Goal: Task Accomplishment & Management: Manage account settings

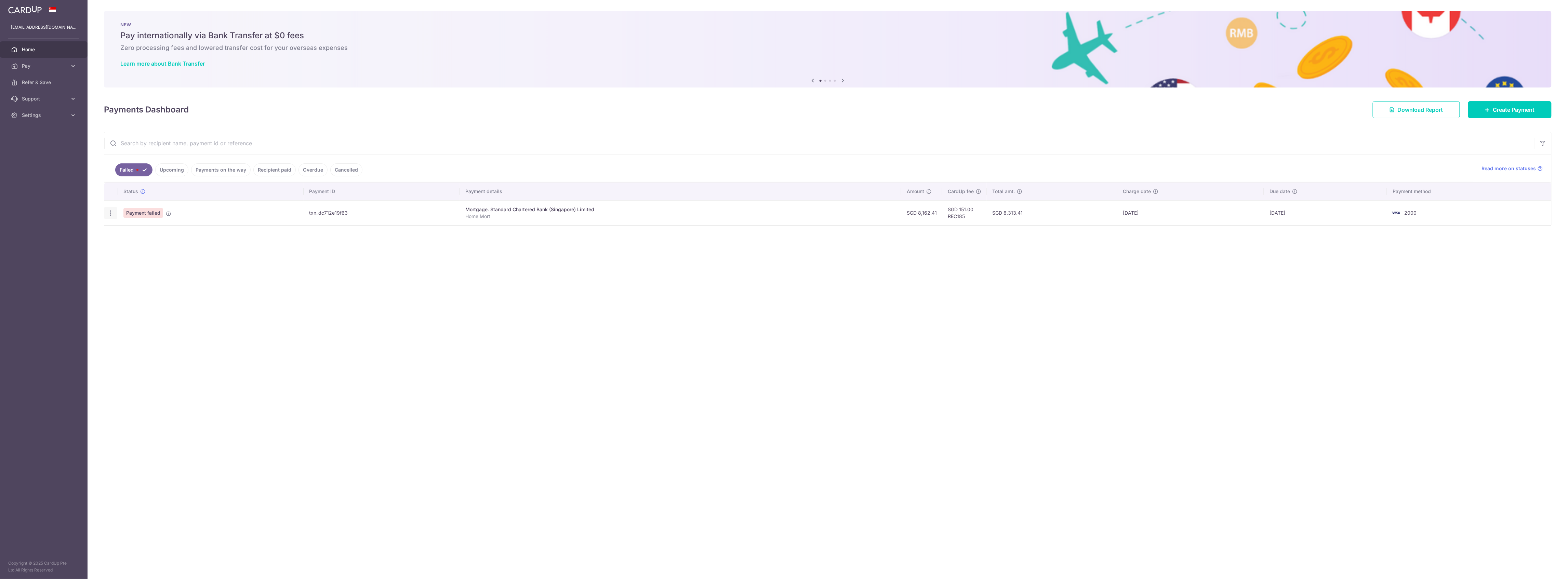
click at [111, 212] on icon "button" at bounding box center [111, 213] width 7 height 7
click at [135, 229] on span "Update payment" at bounding box center [147, 231] width 46 height 8
radio input "true"
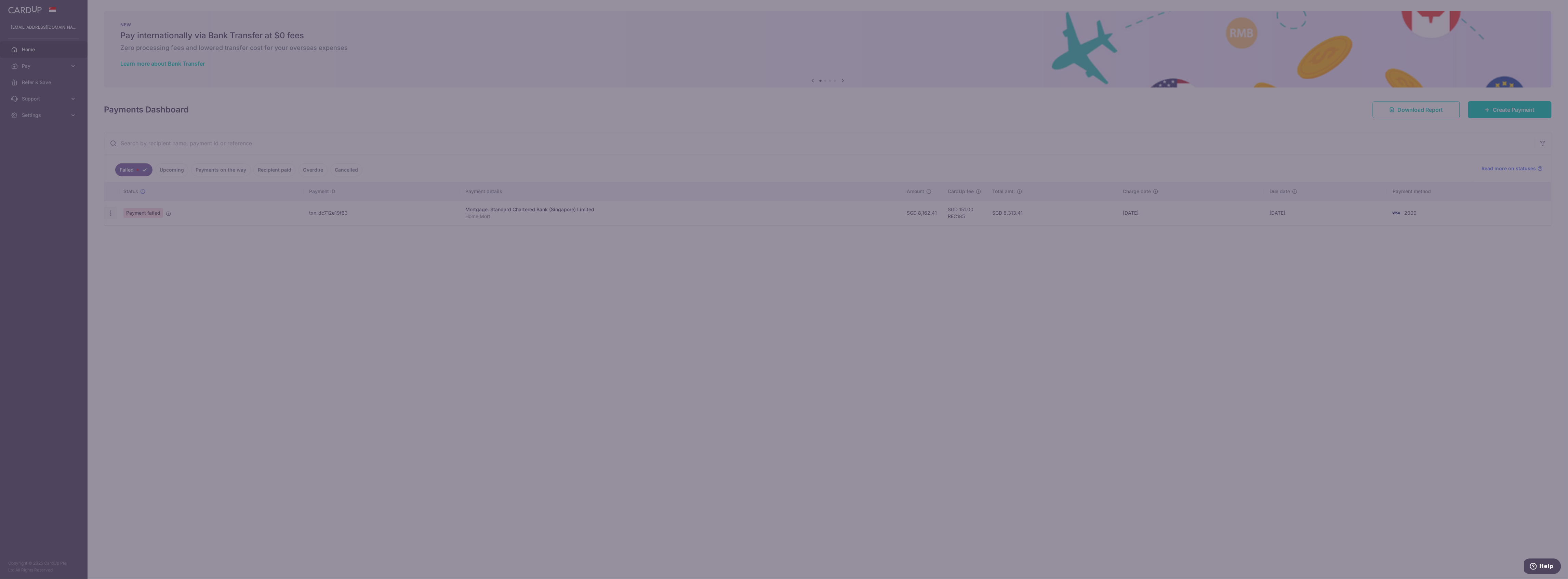
type input "8,162.41"
type input "Home Mort"
type input "REC185"
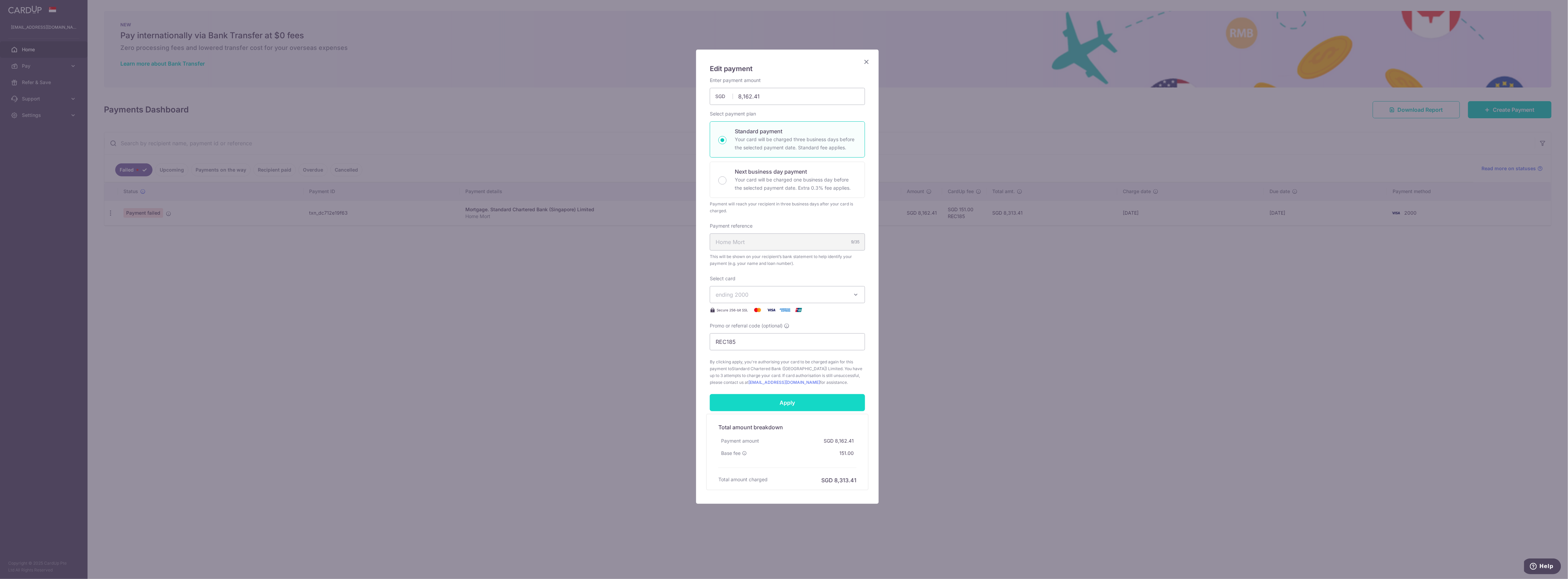
click at [776, 402] on input "Apply" at bounding box center [787, 403] width 155 height 17
